Goal: Entertainment & Leisure: Consume media (video, audio)

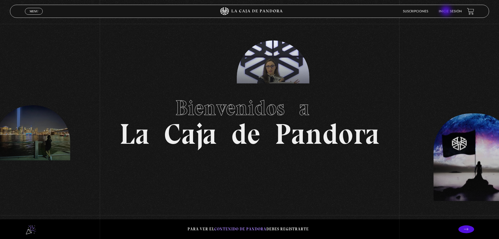
click at [447, 11] on link "Inicie sesión" at bounding box center [450, 11] width 23 height 3
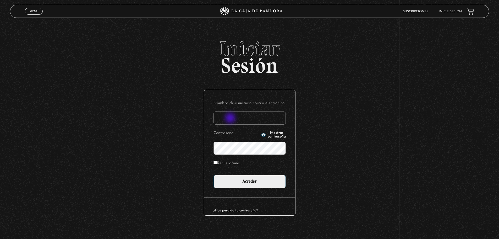
click at [230, 118] on input "Nombre de usuario o correo electrónico" at bounding box center [249, 117] width 72 height 13
type input "elianaromero3006@gmail.com"
click at [213, 175] on input "Acceder" at bounding box center [249, 181] width 72 height 13
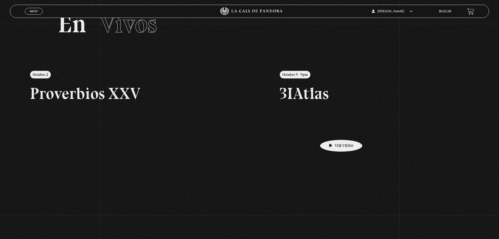
scroll to position [52, 0]
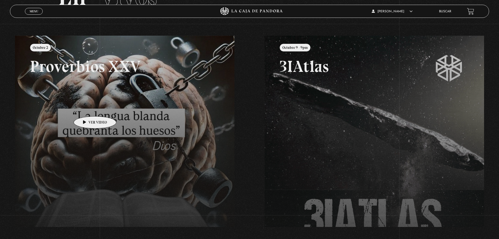
click at [85, 106] on link at bounding box center [264, 155] width 499 height 239
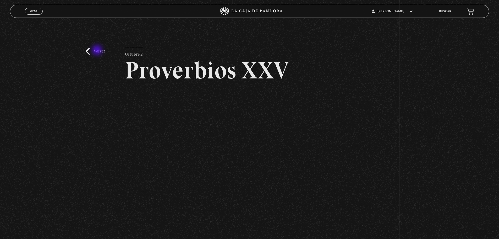
click at [98, 51] on link "Volver" at bounding box center [95, 51] width 19 height 7
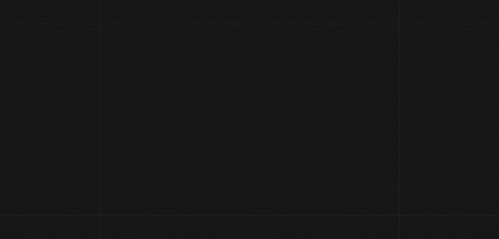
scroll to position [55, 0]
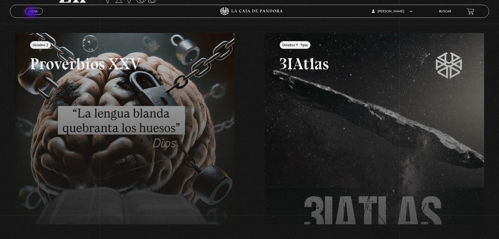
click at [31, 13] on span "Menu" at bounding box center [34, 11] width 9 height 3
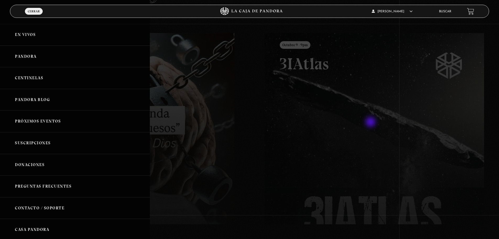
click at [371, 122] on div at bounding box center [249, 119] width 499 height 239
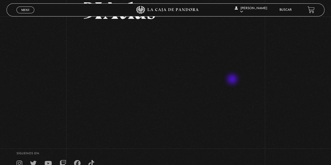
scroll to position [43, 0]
